Goal: Task Accomplishment & Management: Use online tool/utility

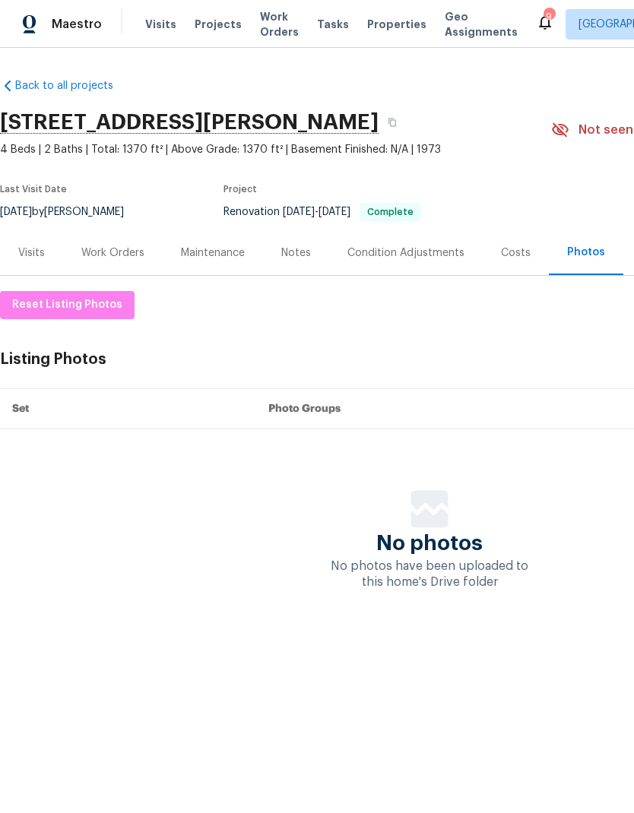
click at [369, 17] on span "Properties" at bounding box center [396, 24] width 59 height 15
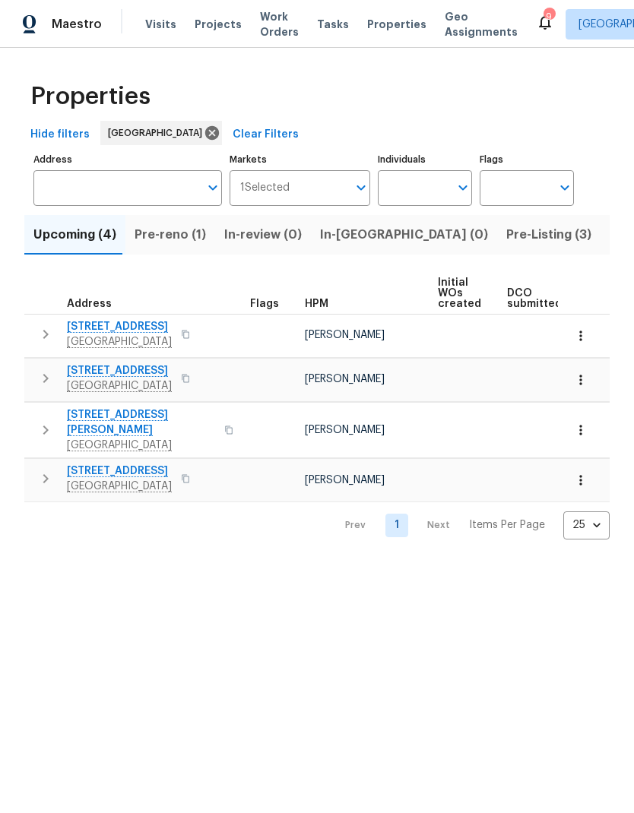
click at [609, 245] on span "Listed (25)" at bounding box center [641, 234] width 65 height 21
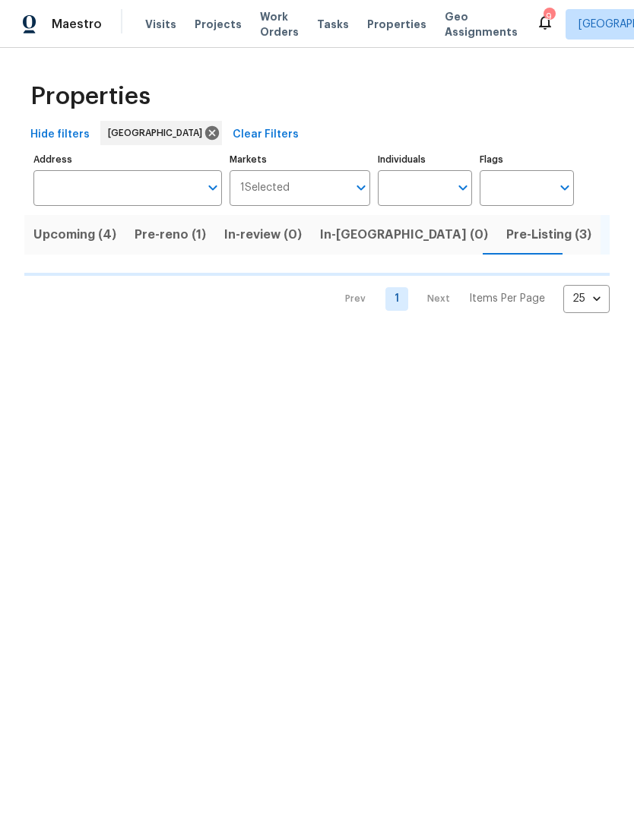
click at [506, 239] on span "Pre-Listing (3)" at bounding box center [548, 234] width 85 height 21
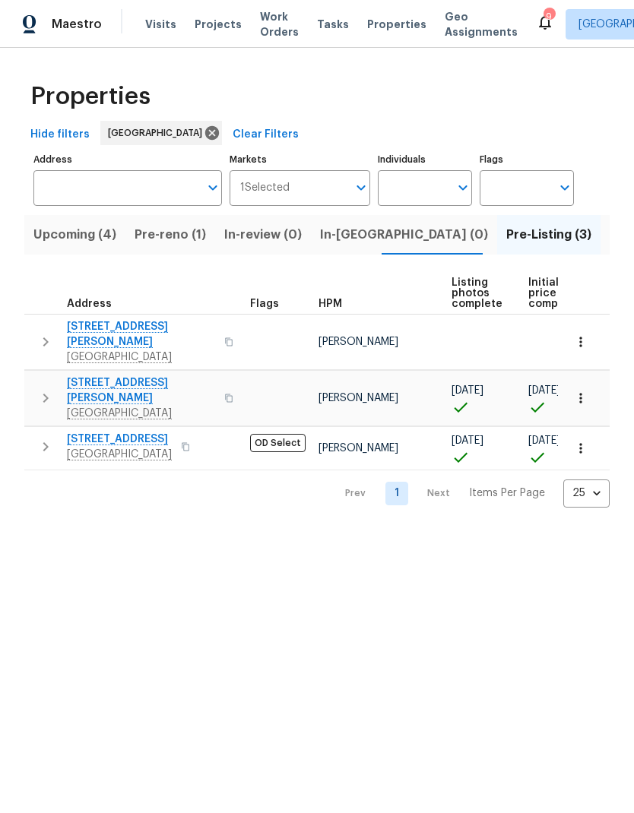
click at [609, 244] on span "Listed (25)" at bounding box center [641, 234] width 65 height 21
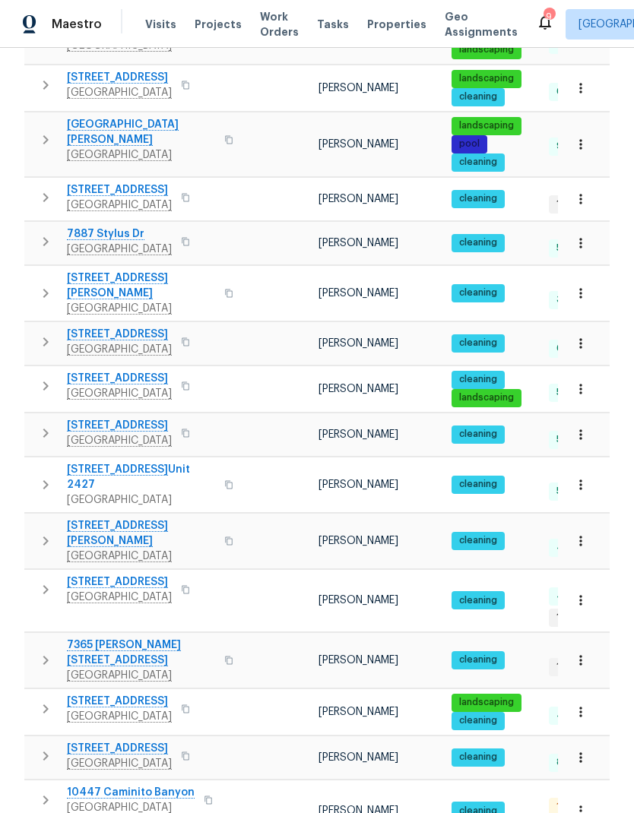
scroll to position [653, 0]
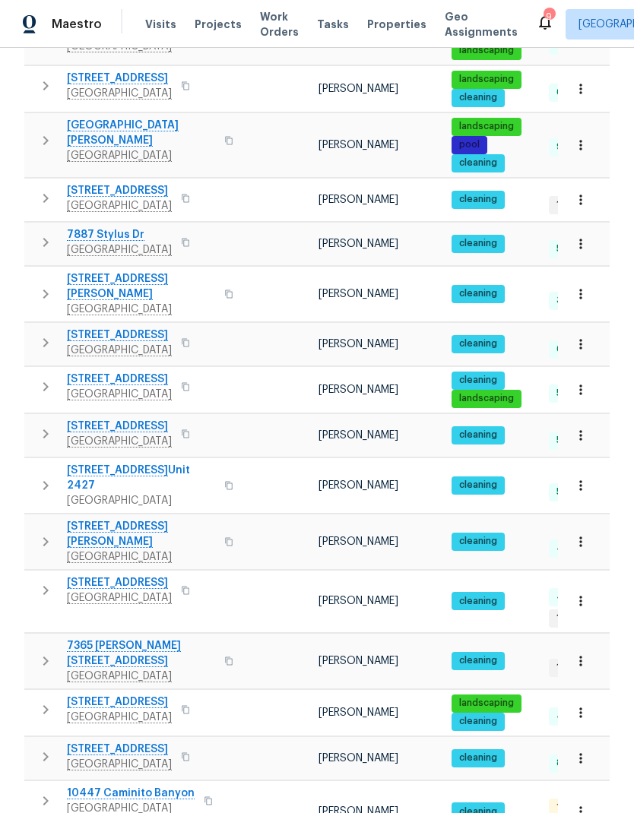
click at [161, 27] on span "Visits" at bounding box center [160, 24] width 31 height 15
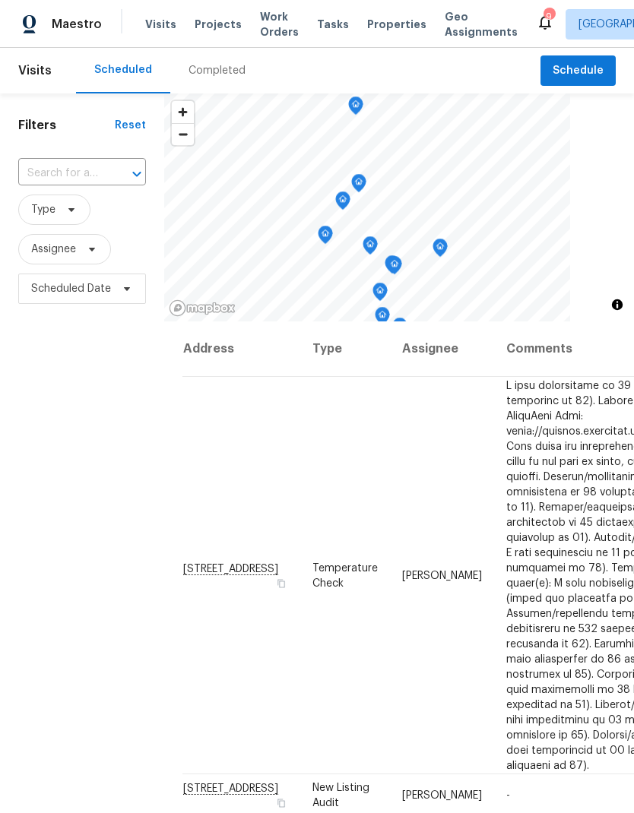
click at [78, 167] on input "text" at bounding box center [60, 174] width 85 height 24
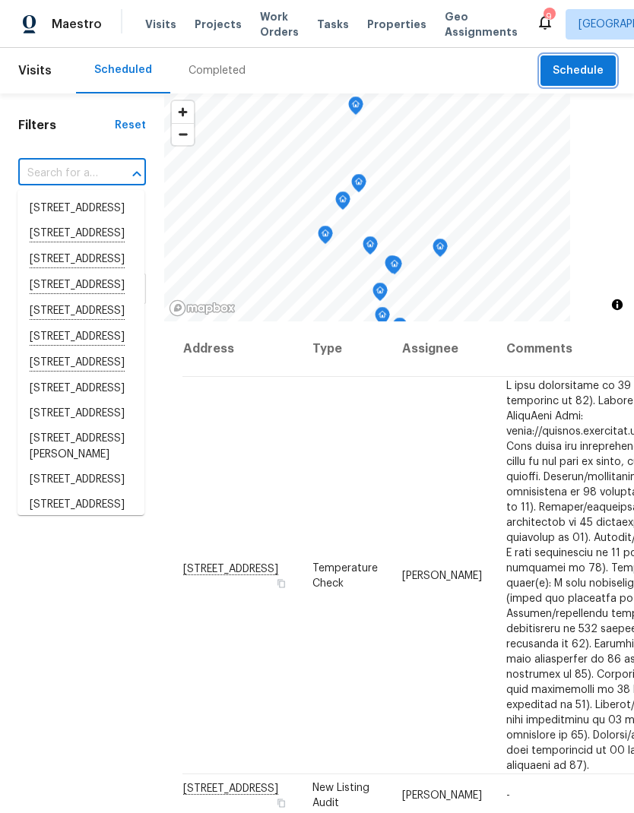
click at [590, 66] on span "Schedule" at bounding box center [577, 71] width 51 height 19
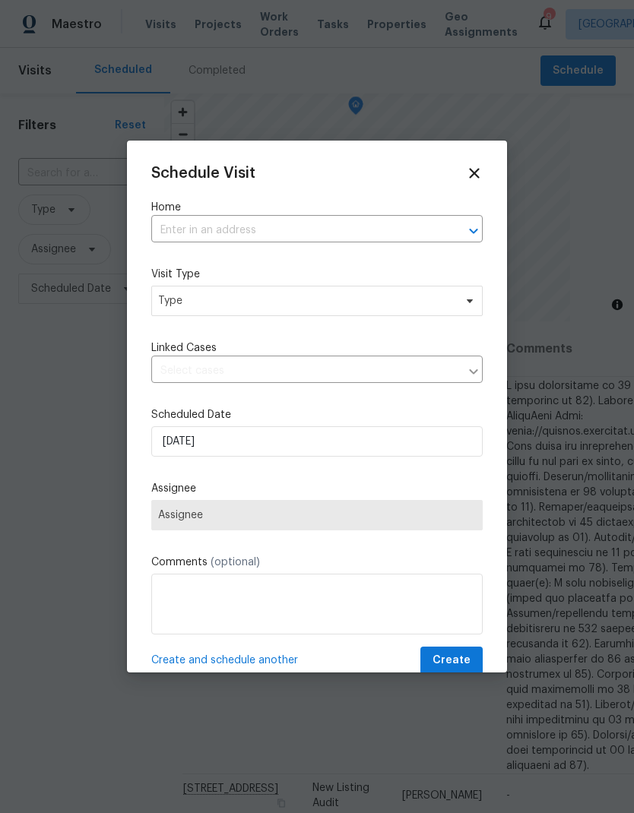
click at [217, 213] on label "Home" at bounding box center [316, 207] width 331 height 15
click at [184, 226] on input "text" at bounding box center [295, 231] width 289 height 24
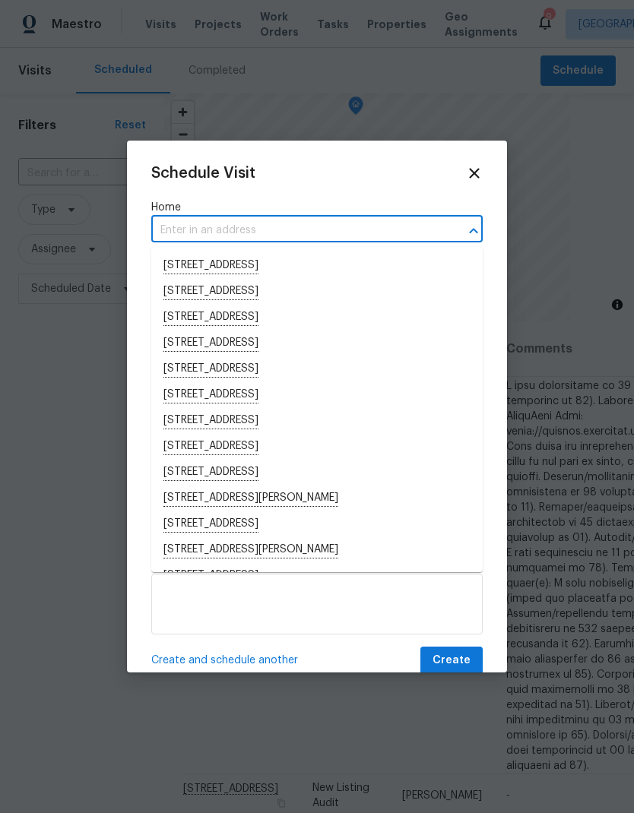
click at [187, 228] on input "text" at bounding box center [295, 231] width 289 height 24
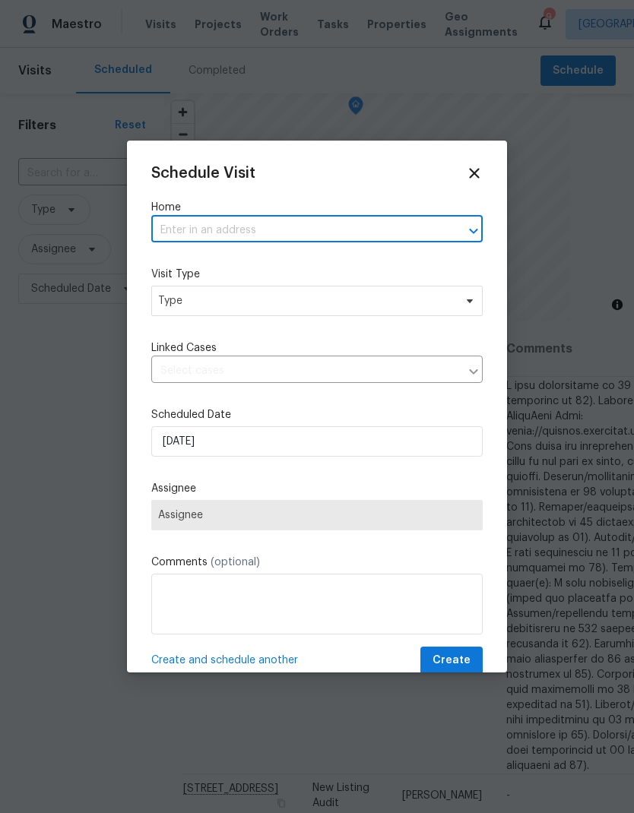
paste input "[STREET_ADDRESS]"
type input "[STREET_ADDRESS]"
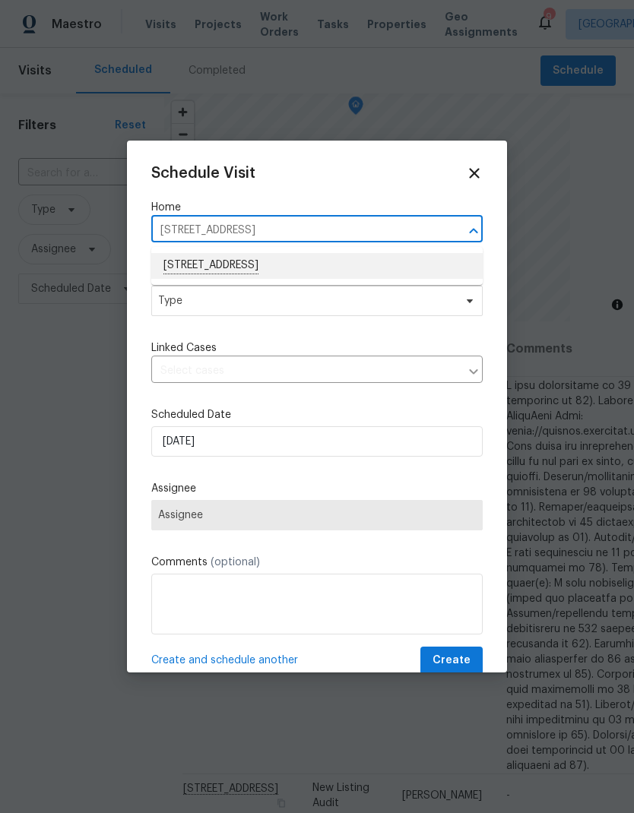
click at [199, 254] on li "[STREET_ADDRESS]" at bounding box center [316, 266] width 331 height 26
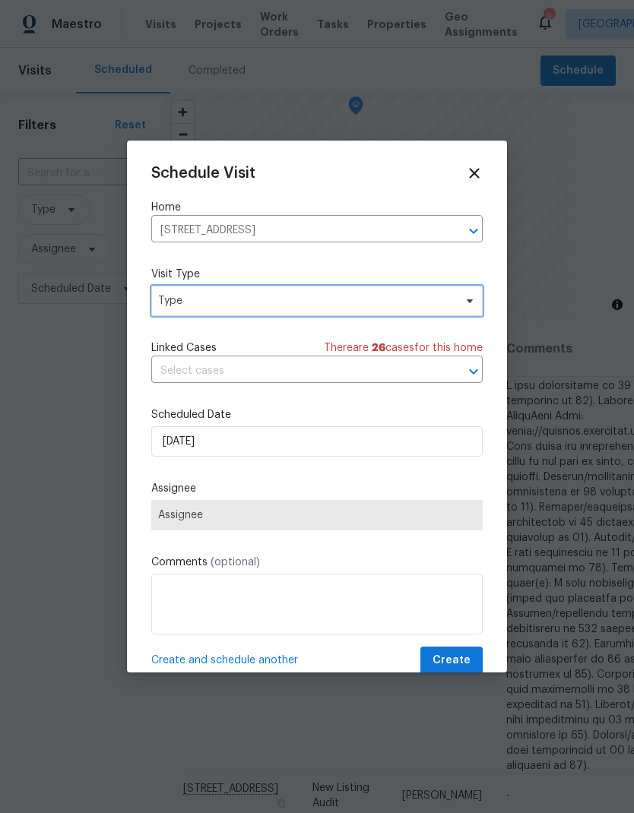
click at [174, 295] on span "Type" at bounding box center [306, 300] width 296 height 15
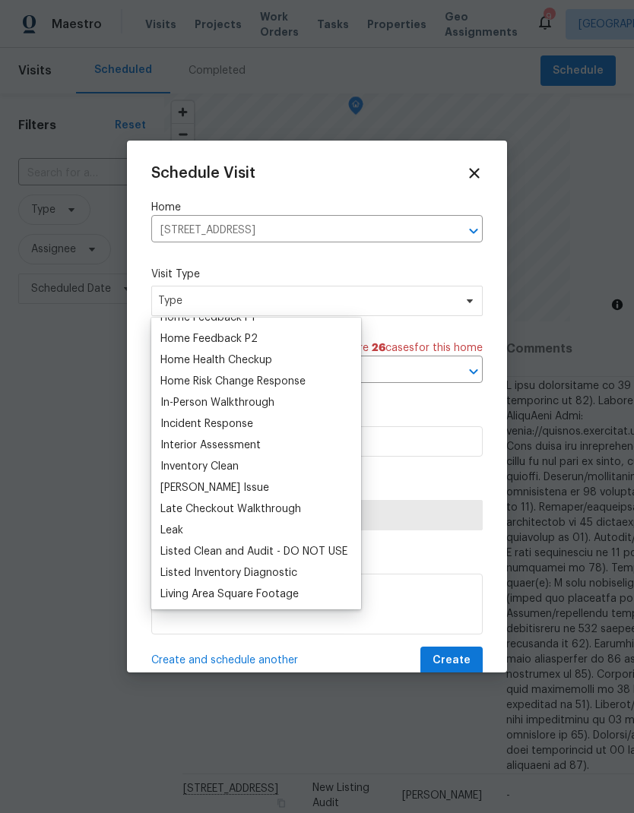
scroll to position [507, 0]
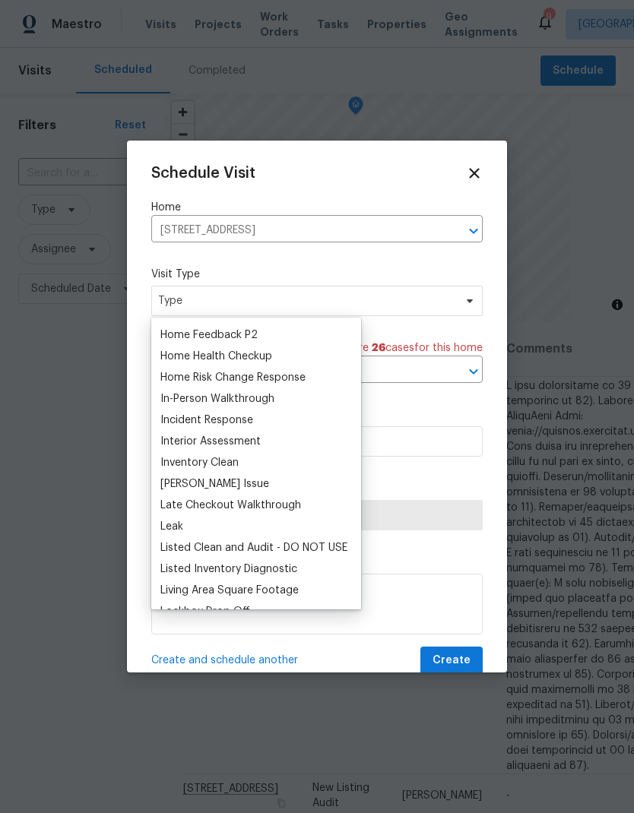
click at [187, 356] on div "Home Health Checkup" at bounding box center [216, 356] width 112 height 15
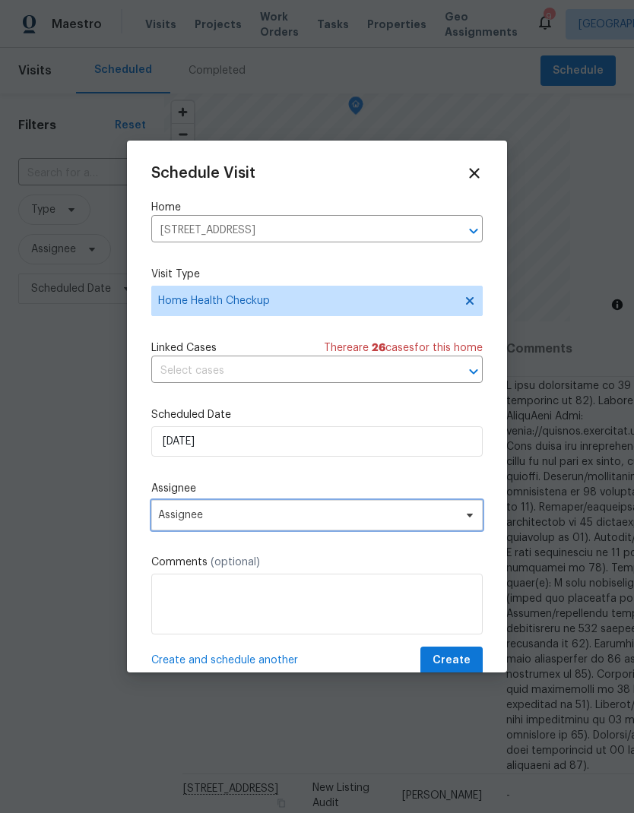
click at [200, 530] on span "Assignee" at bounding box center [316, 515] width 331 height 30
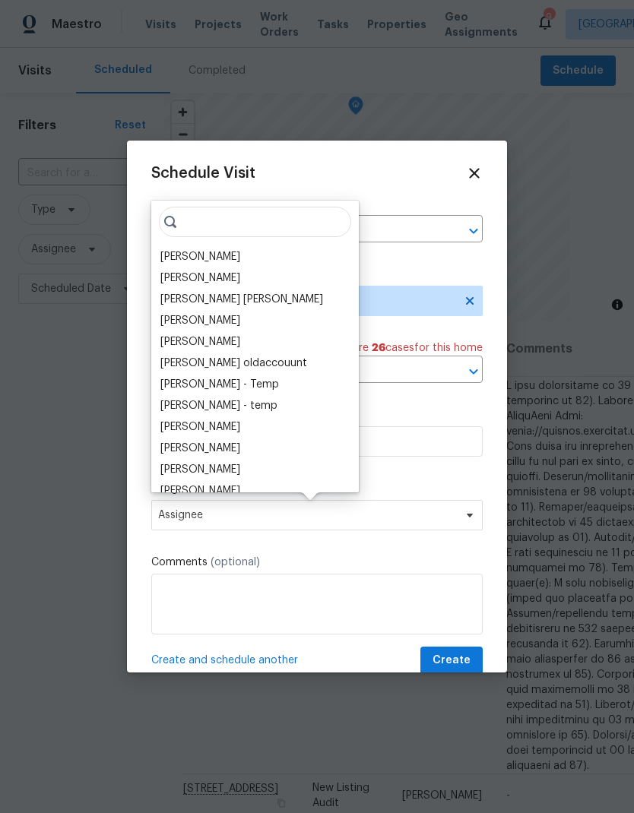
click at [178, 251] on div "[PERSON_NAME]" at bounding box center [200, 256] width 80 height 15
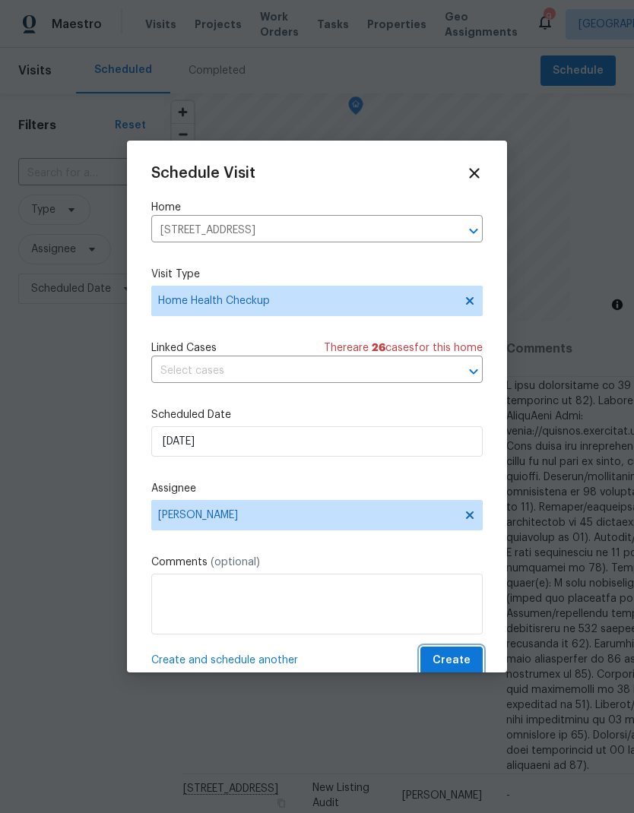
click at [432, 656] on button "Create" at bounding box center [451, 661] width 62 height 28
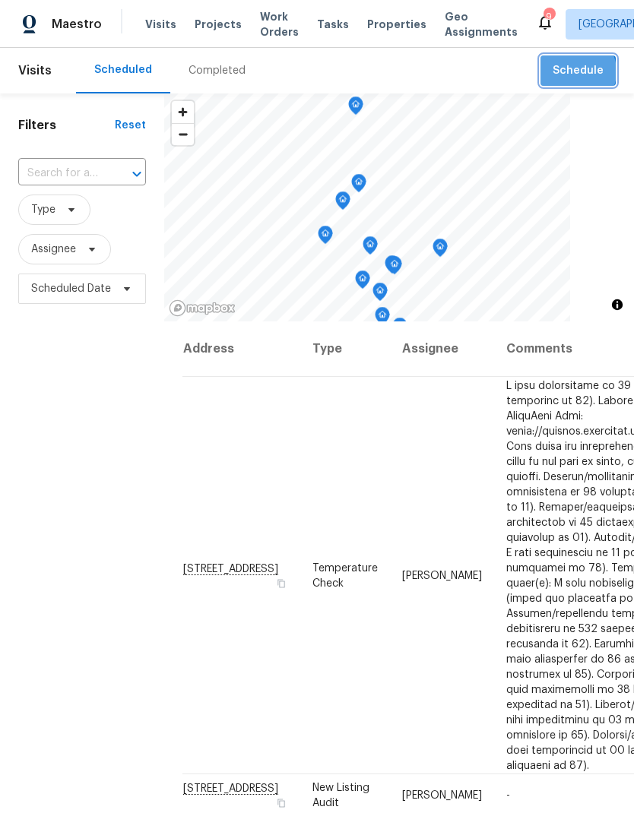
click at [573, 72] on span "Schedule" at bounding box center [577, 71] width 51 height 19
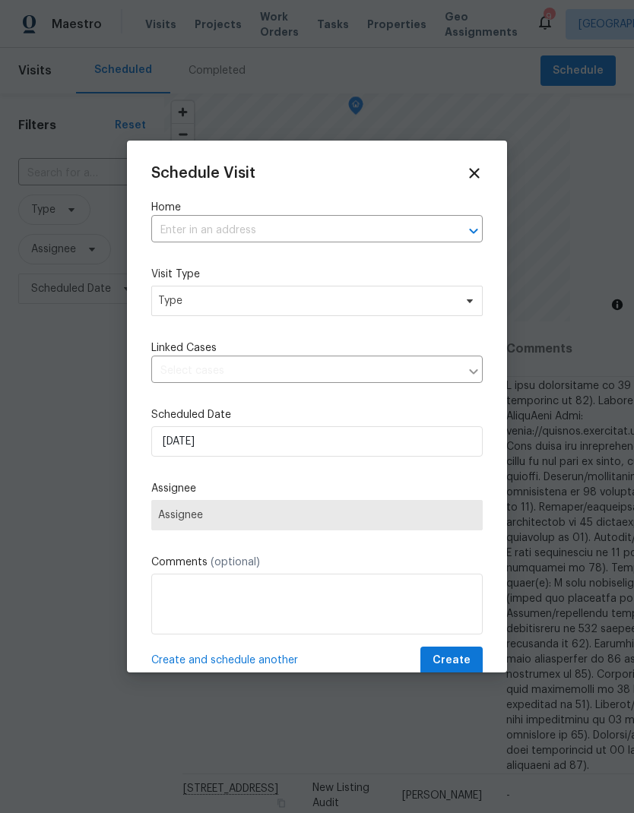
click at [183, 215] on div "Home ​" at bounding box center [316, 221] width 331 height 43
click at [183, 241] on input "text" at bounding box center [295, 231] width 289 height 24
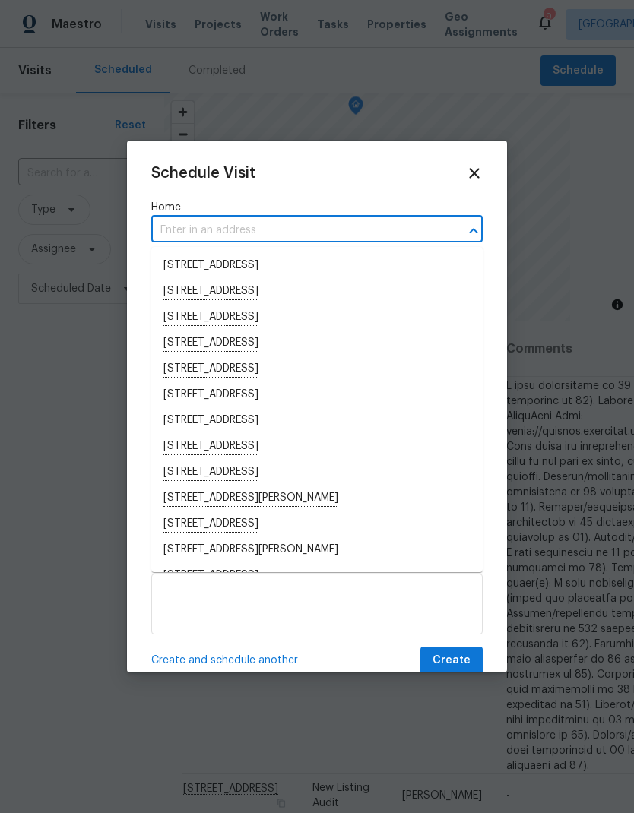
click at [180, 231] on input "text" at bounding box center [295, 231] width 289 height 24
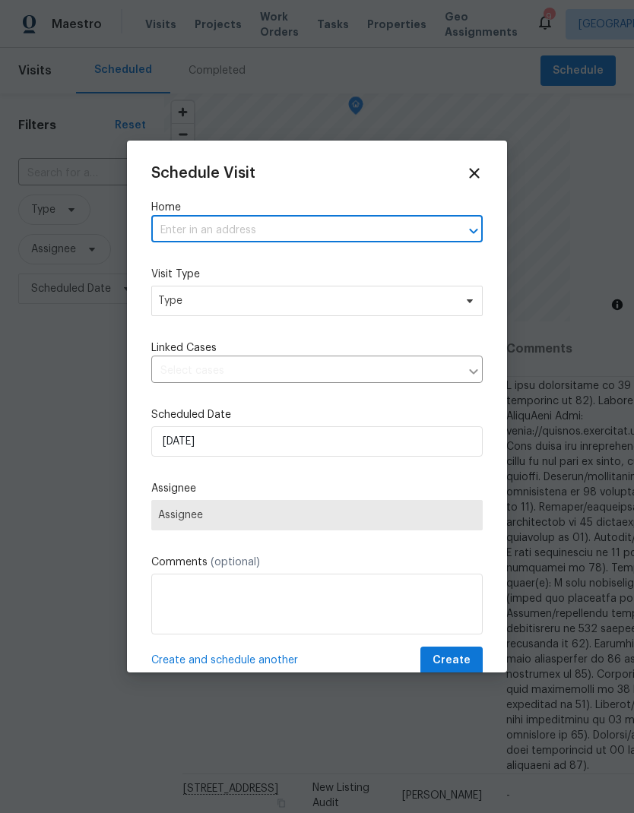
paste input "[STREET_ADDRESS][PERSON_NAME][DATE] · 9–10 AM"
type input "[STREET_ADDRESS][PERSON_NAME]"
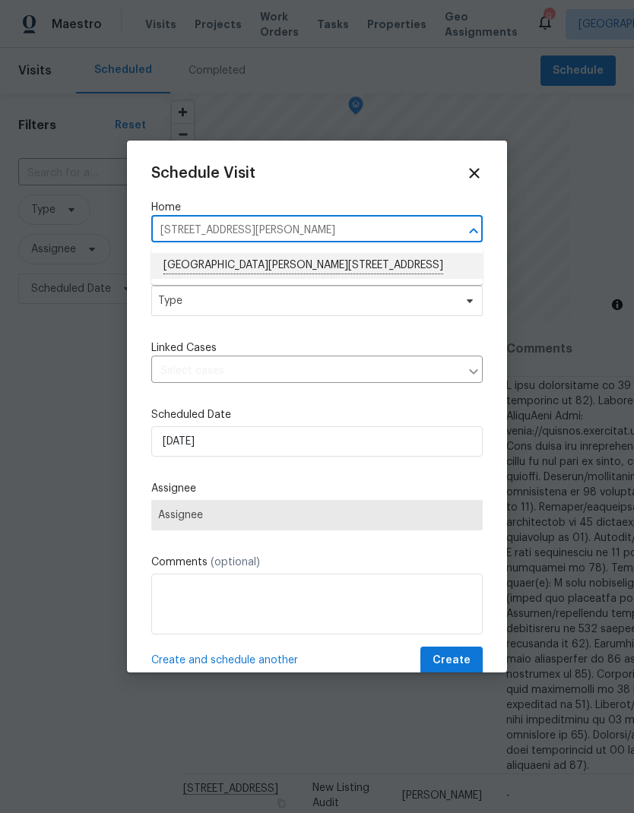
click at [212, 258] on li "[GEOGRAPHIC_DATA][PERSON_NAME][STREET_ADDRESS]" at bounding box center [316, 266] width 331 height 26
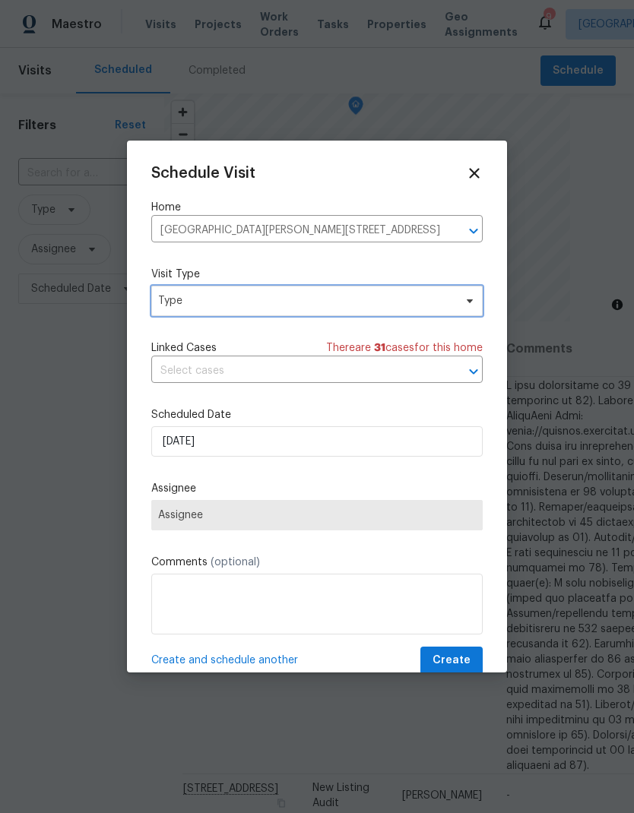
click at [177, 305] on span "Type" at bounding box center [306, 300] width 296 height 15
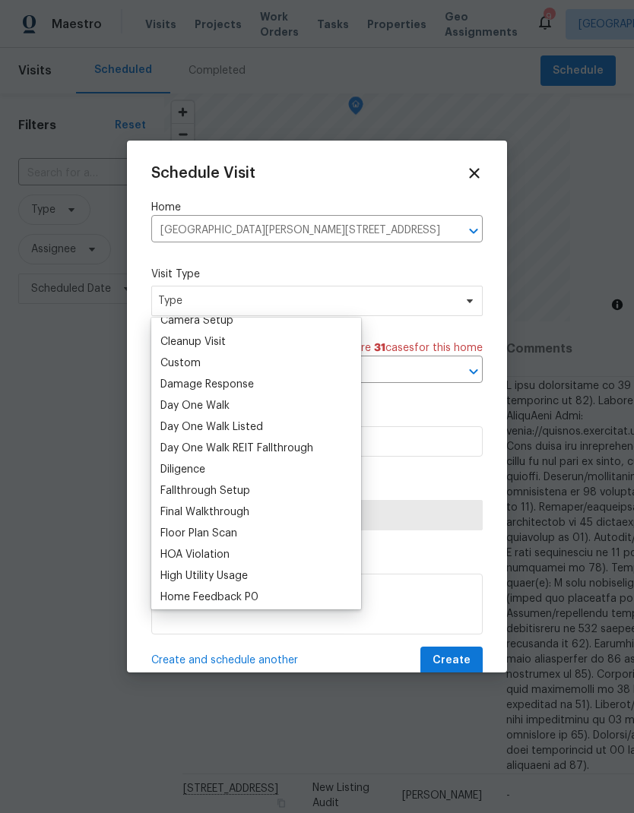
scroll to position [203, 0]
click at [172, 360] on div "Custom" at bounding box center [180, 362] width 40 height 15
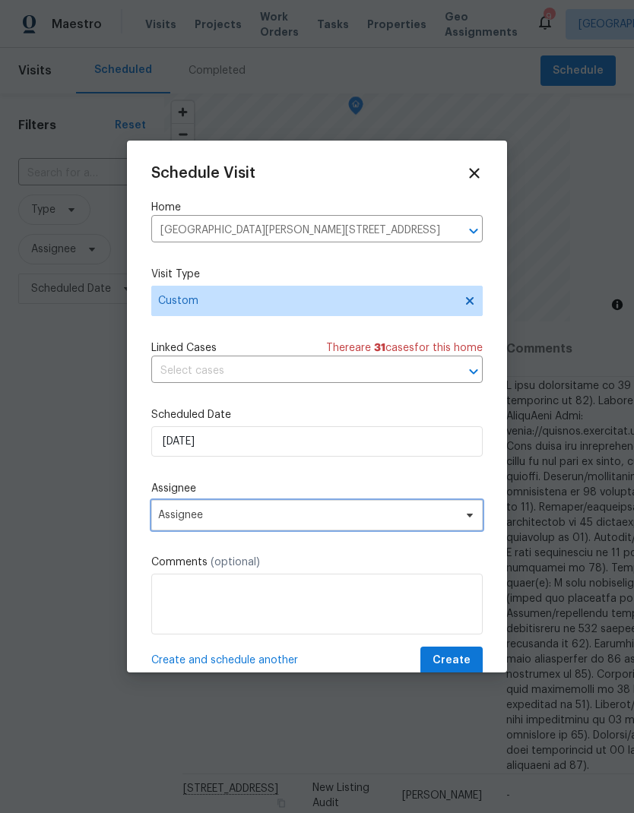
click at [184, 526] on span "Assignee" at bounding box center [316, 515] width 331 height 30
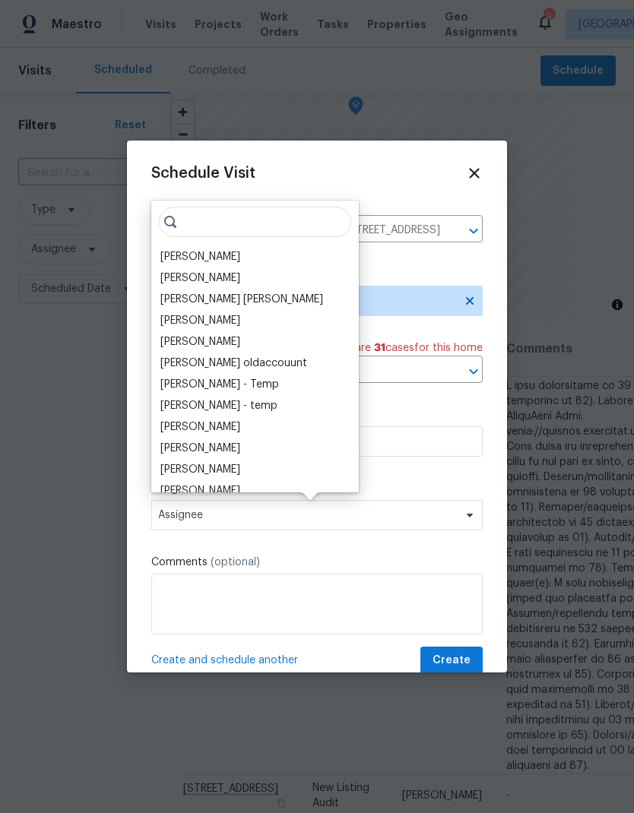
click at [170, 250] on div "[PERSON_NAME]" at bounding box center [200, 256] width 80 height 15
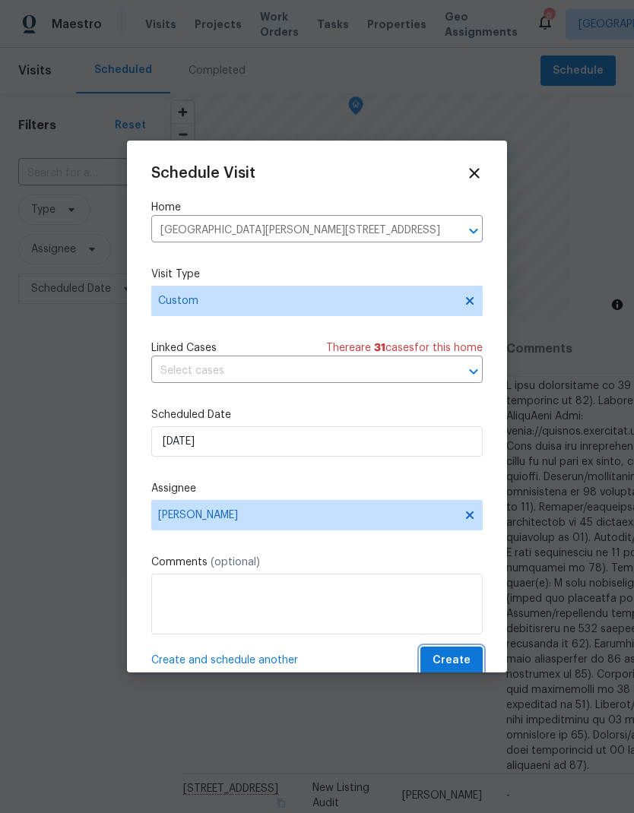
click at [449, 656] on span "Create" at bounding box center [451, 660] width 38 height 19
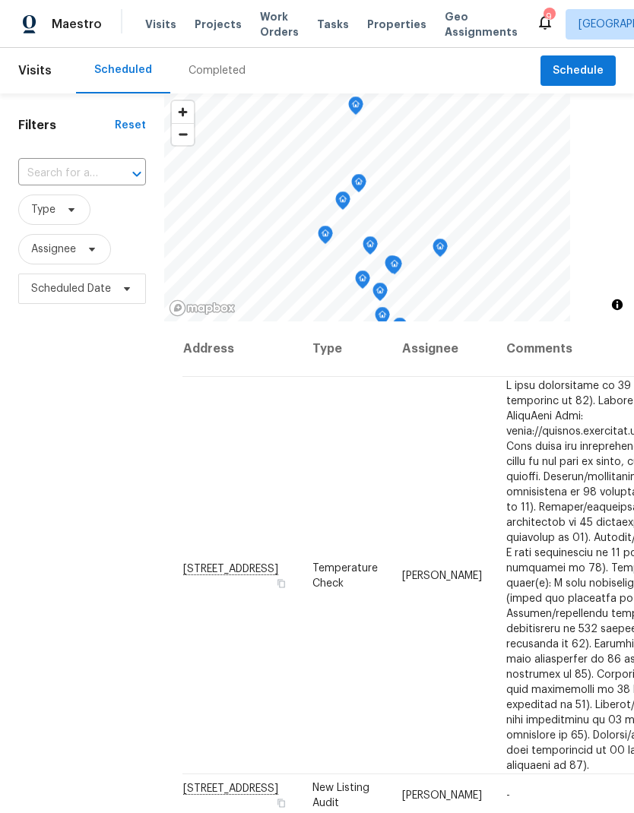
click at [158, 18] on span "Visits" at bounding box center [160, 24] width 31 height 15
click at [571, 71] on span "Schedule" at bounding box center [577, 71] width 51 height 19
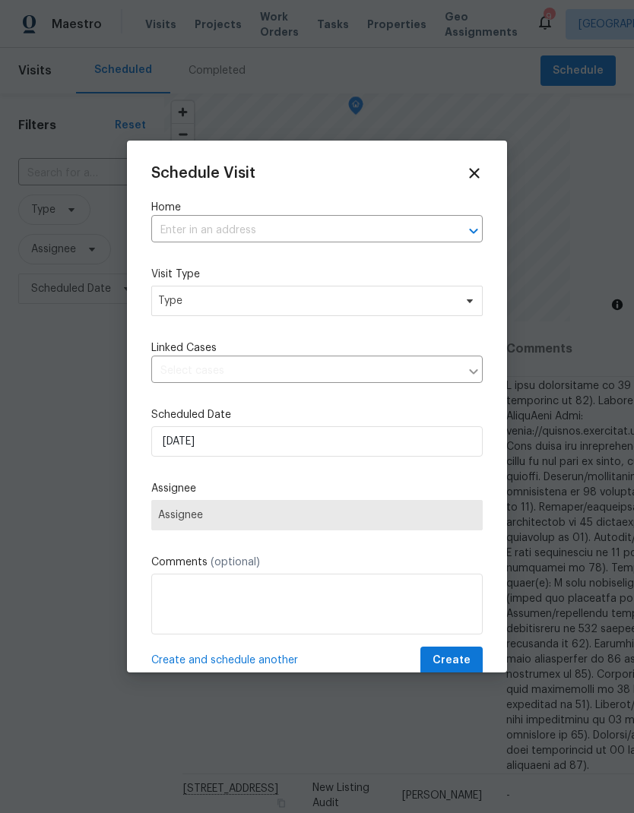
click at [205, 223] on input "text" at bounding box center [295, 231] width 289 height 24
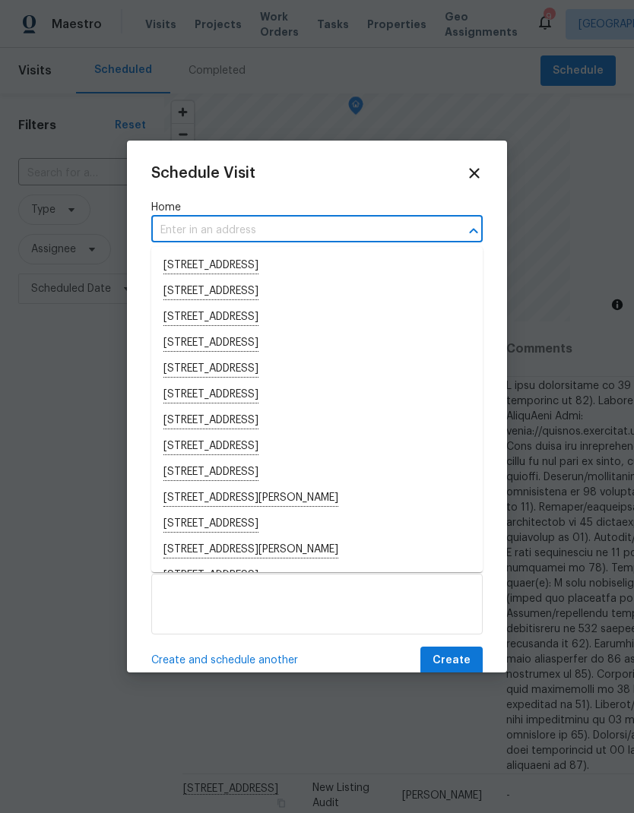
click at [197, 229] on input "text" at bounding box center [295, 231] width 289 height 24
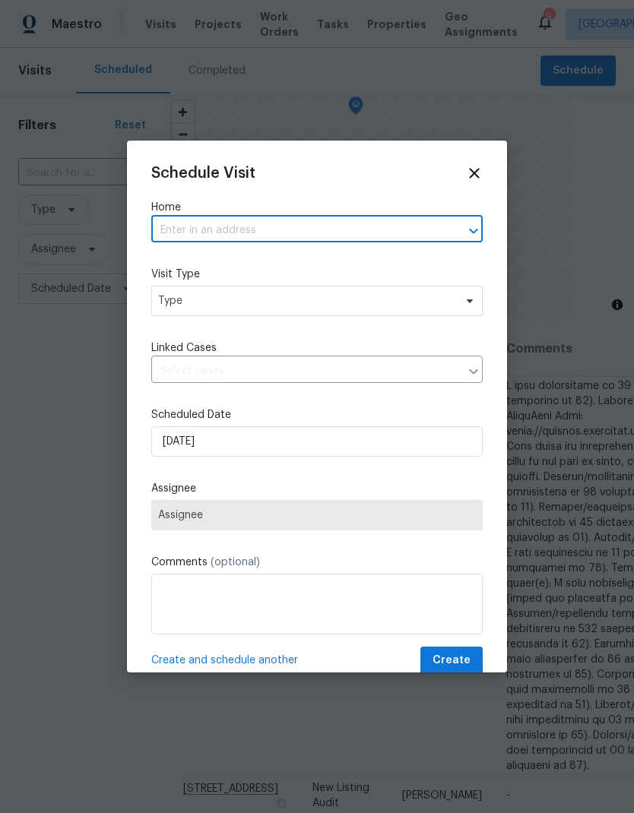
paste input "[STREET_ADDRESS][PERSON_NAME]"
type input "[STREET_ADDRESS]"
click at [207, 263] on li "[STREET_ADDRESS][PERSON_NAME]" at bounding box center [316, 266] width 331 height 26
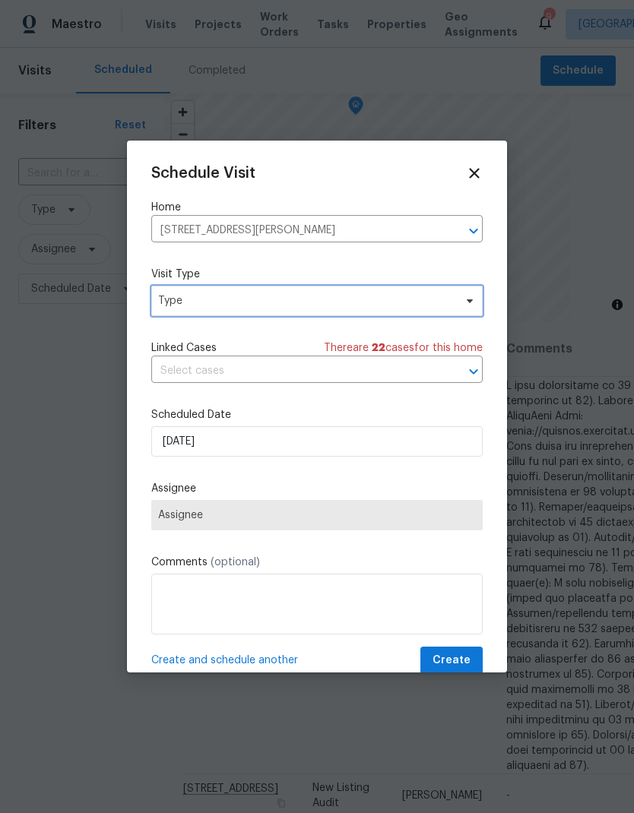
click at [182, 296] on span "Type" at bounding box center [306, 300] width 296 height 15
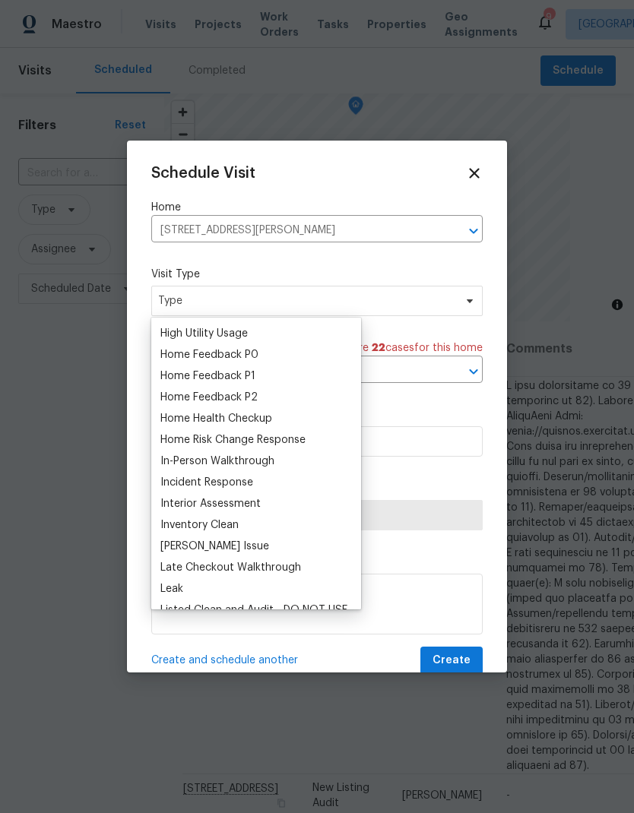
scroll to position [450, 0]
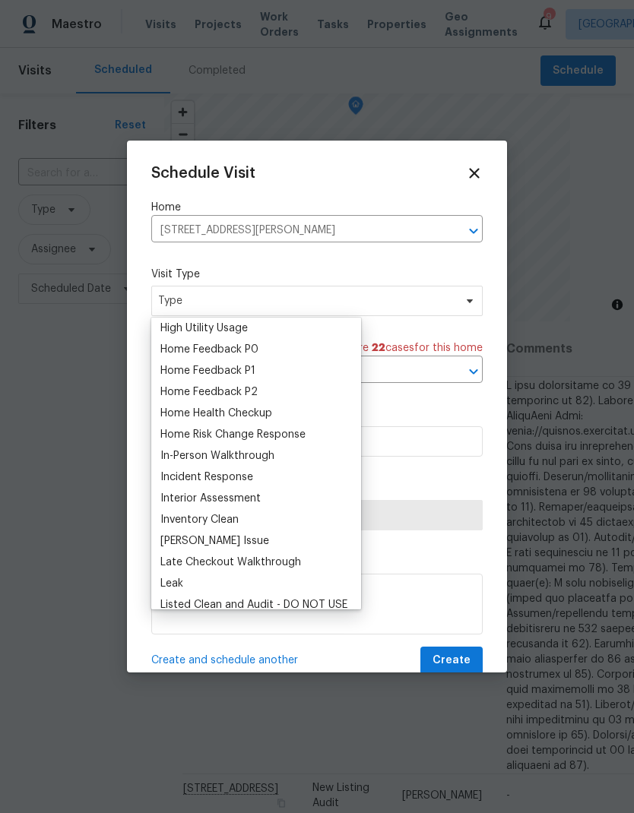
click at [179, 413] on div "Home Health Checkup" at bounding box center [216, 413] width 112 height 15
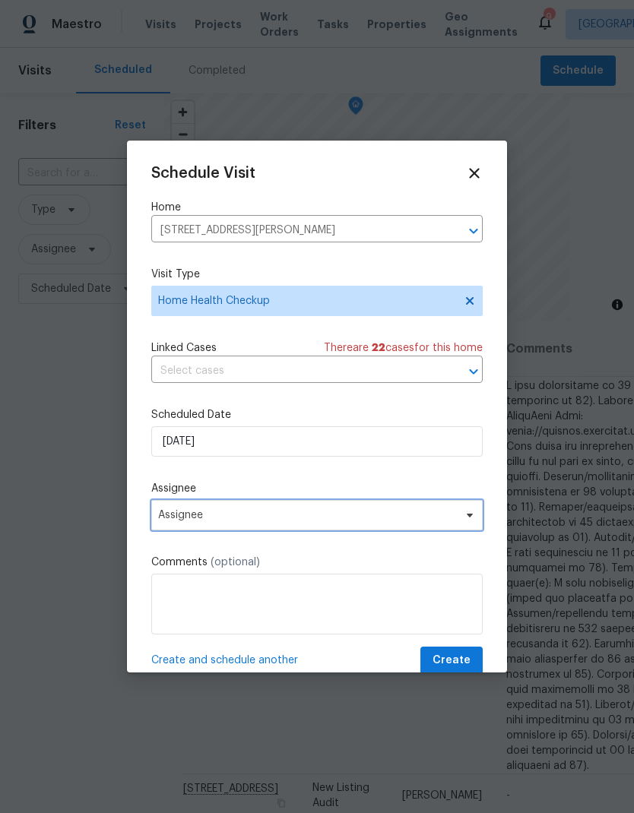
click at [172, 513] on span "Assignee" at bounding box center [307, 515] width 298 height 12
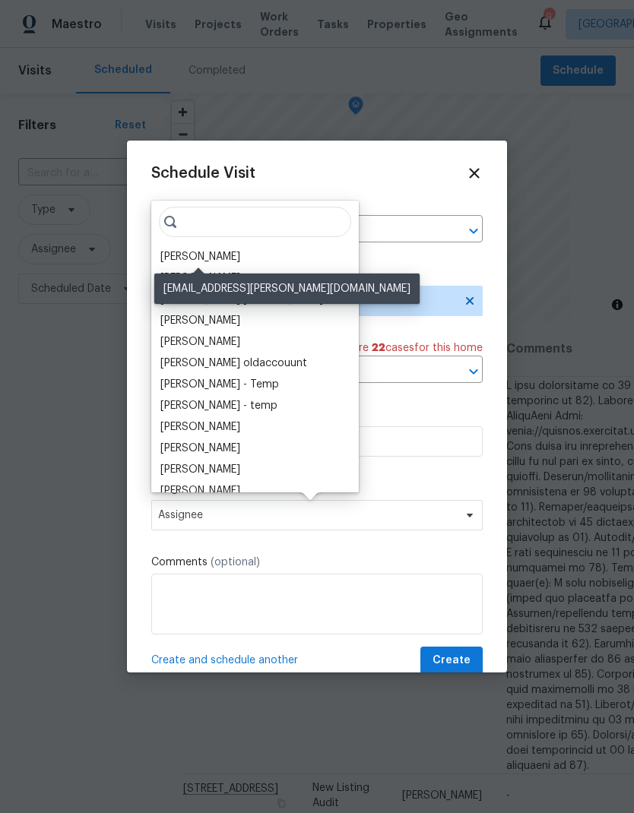
click at [170, 258] on div "[PERSON_NAME]" at bounding box center [200, 256] width 80 height 15
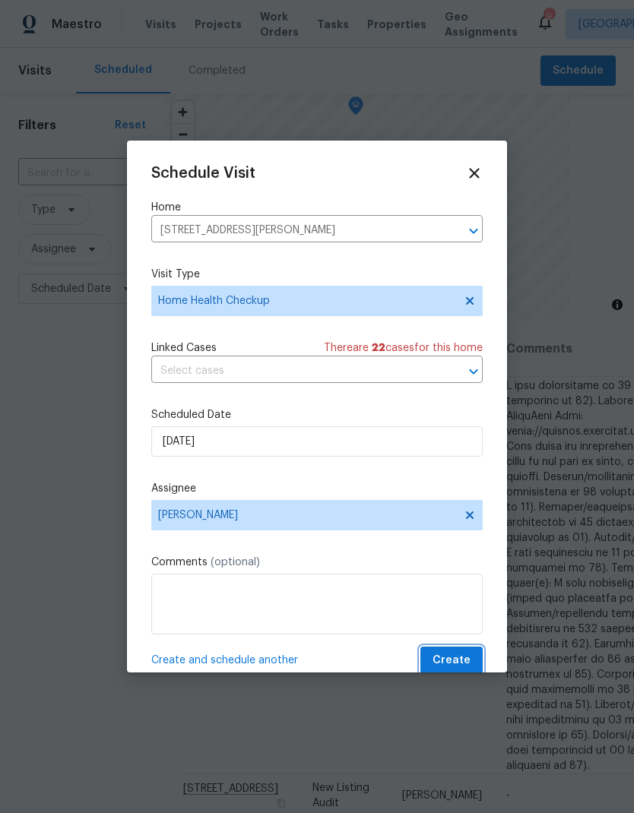
click at [466, 662] on span "Create" at bounding box center [451, 660] width 38 height 19
